Goal: Task Accomplishment & Management: Use online tool/utility

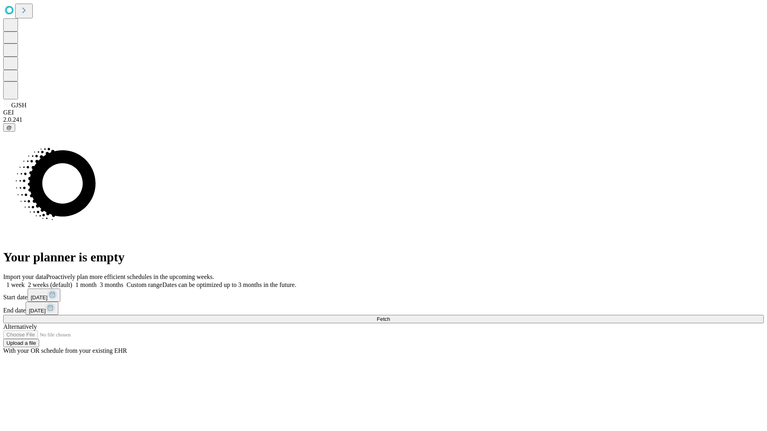
click at [390, 316] on span "Fetch" at bounding box center [383, 319] width 13 height 6
